Goal: Check status: Check status

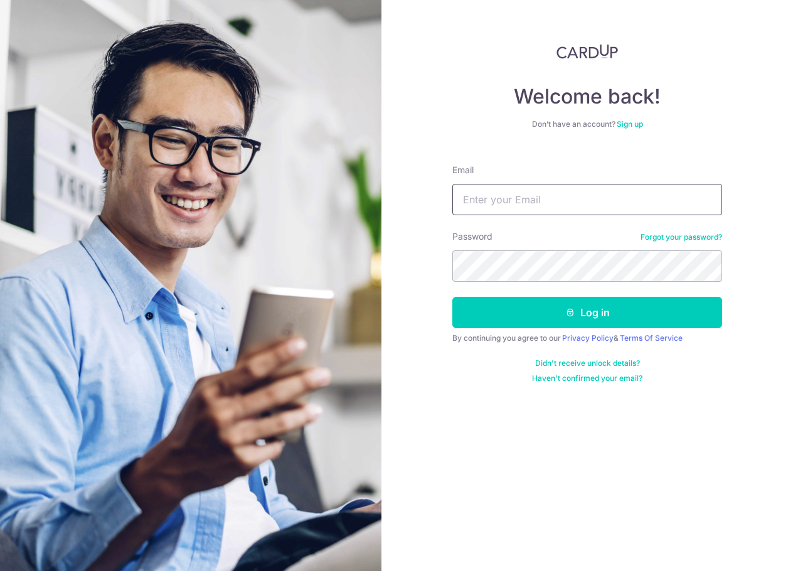
click at [488, 205] on input "Email" at bounding box center [587, 199] width 270 height 31
type input "[PERSON_NAME][EMAIL_ADDRESS][DOMAIN_NAME]"
click at [452, 297] on button "Log in" at bounding box center [587, 312] width 270 height 31
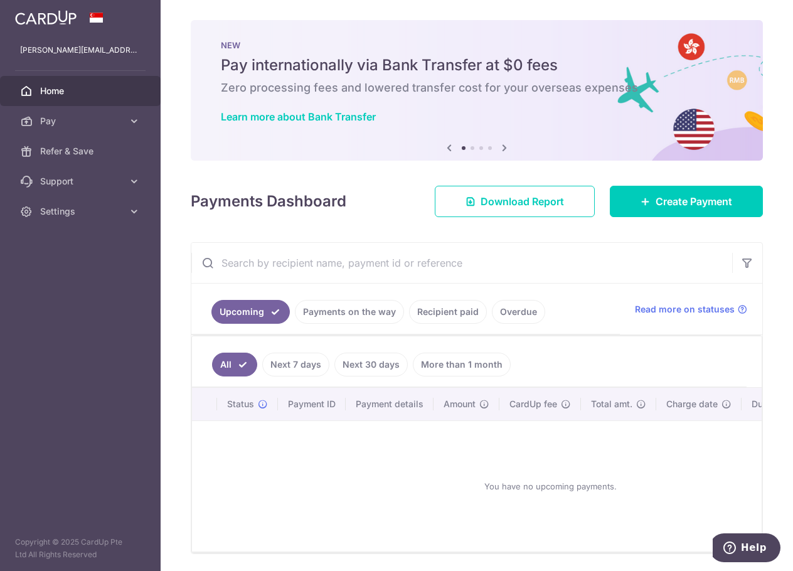
click at [353, 311] on link "Payments on the way" at bounding box center [349, 312] width 109 height 24
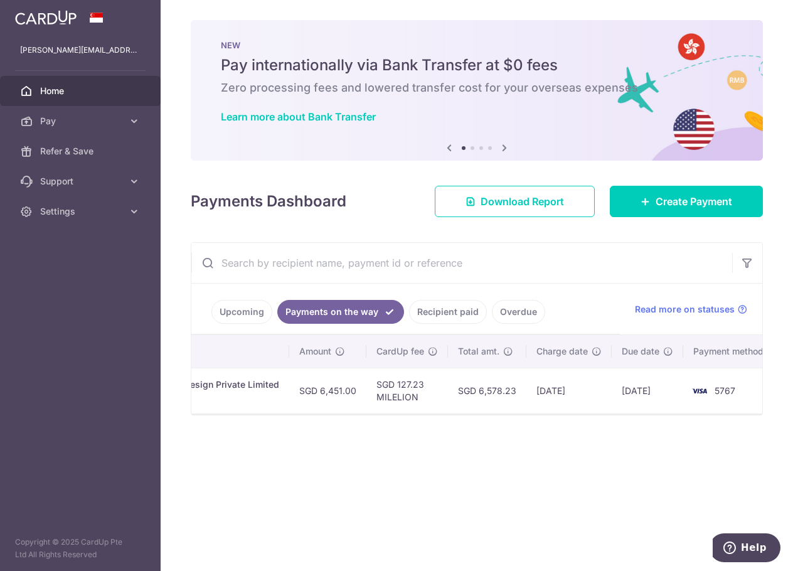
scroll to position [0, 357]
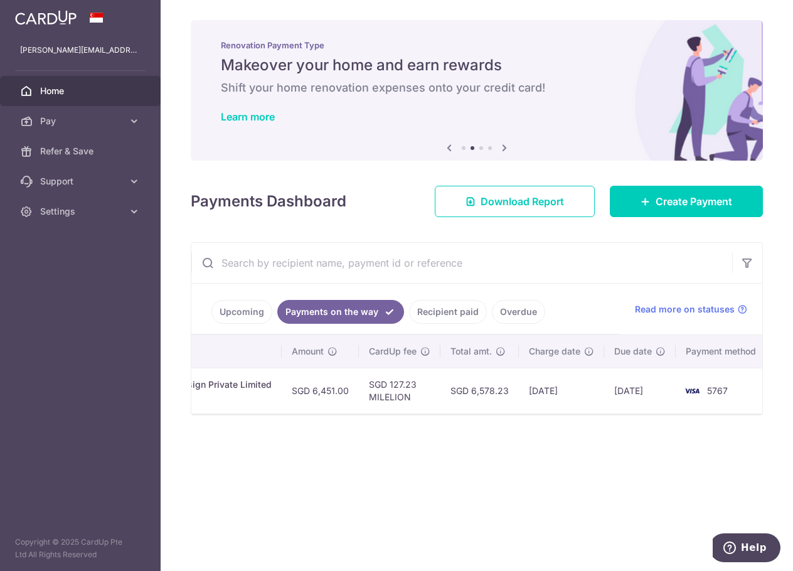
click at [550, 413] on td "13/10/2025" at bounding box center [561, 391] width 85 height 46
click at [440, 309] on link "Recipient paid" at bounding box center [448, 312] width 78 height 24
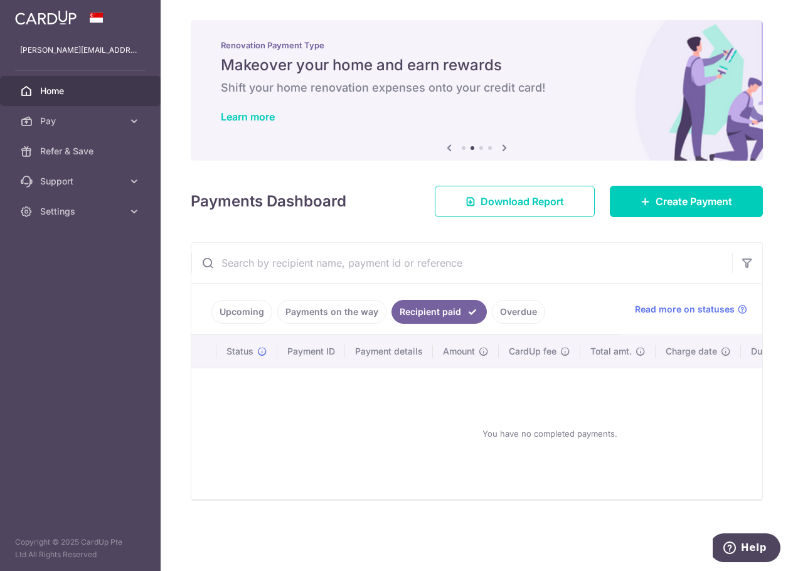
click at [320, 316] on link "Payments on the way" at bounding box center [331, 312] width 109 height 24
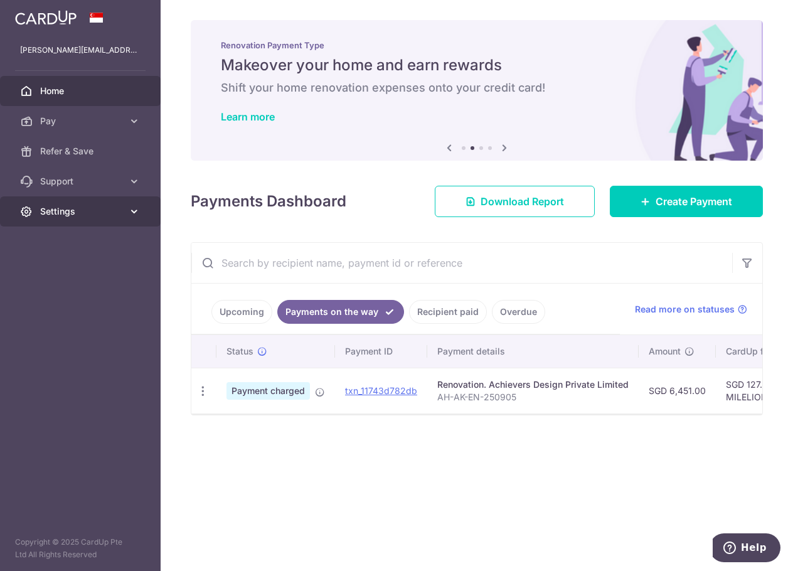
click at [75, 214] on span "Settings" at bounding box center [81, 211] width 83 height 13
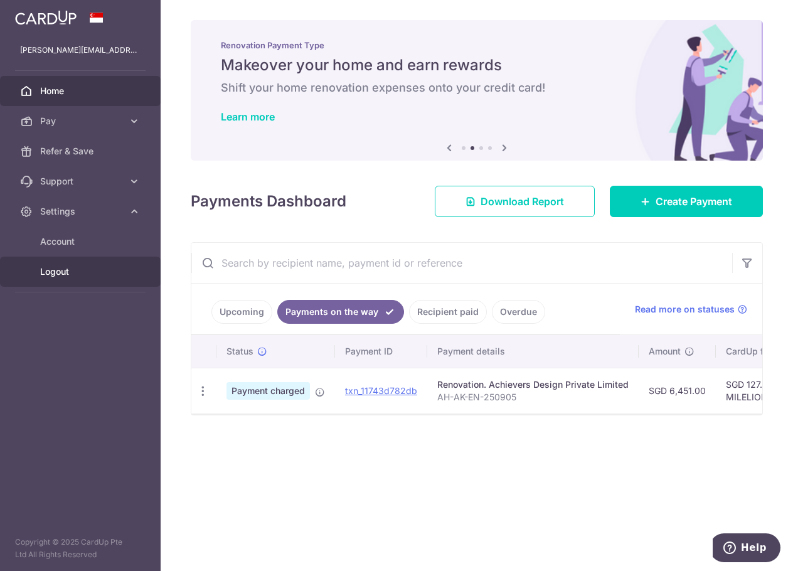
click at [95, 275] on span "Logout" at bounding box center [81, 271] width 83 height 13
